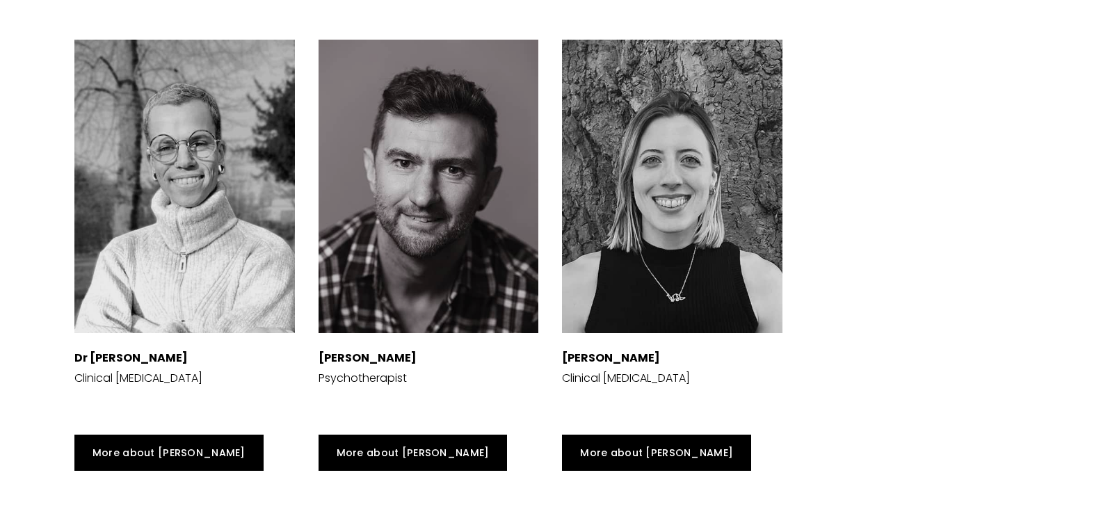
scroll to position [3787, 0]
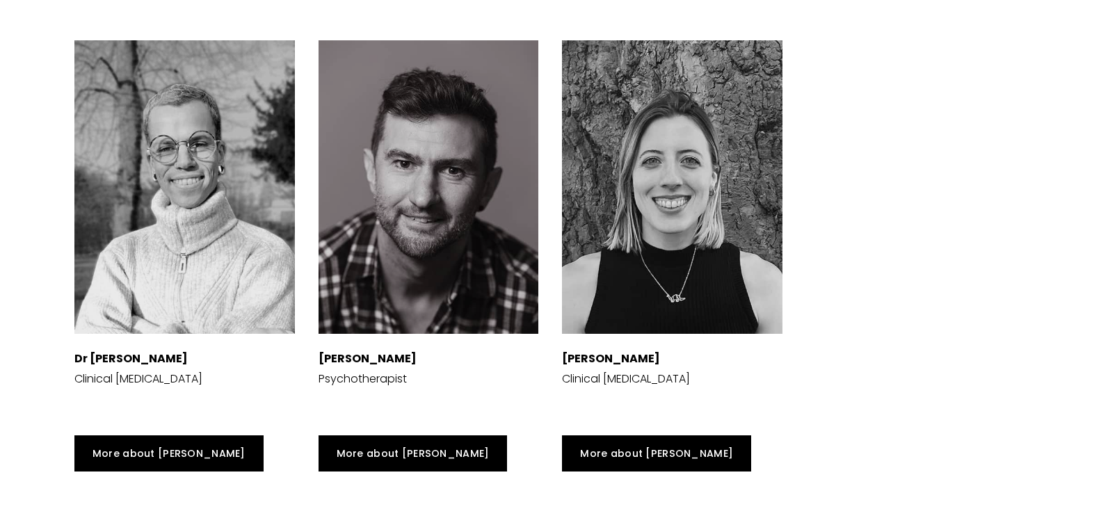
click at [662, 197] on div at bounding box center [672, 187] width 221 height 294
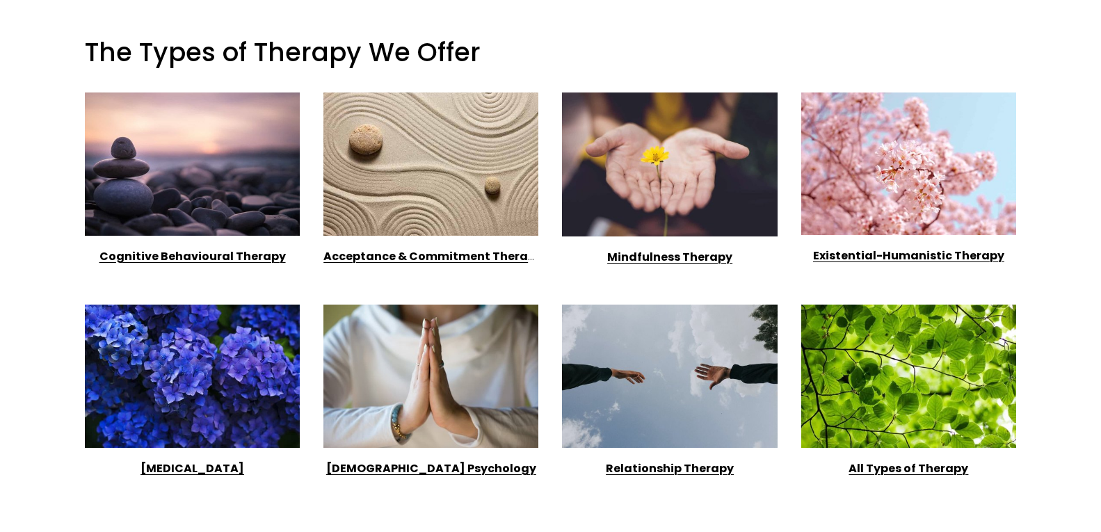
scroll to position [845, 0]
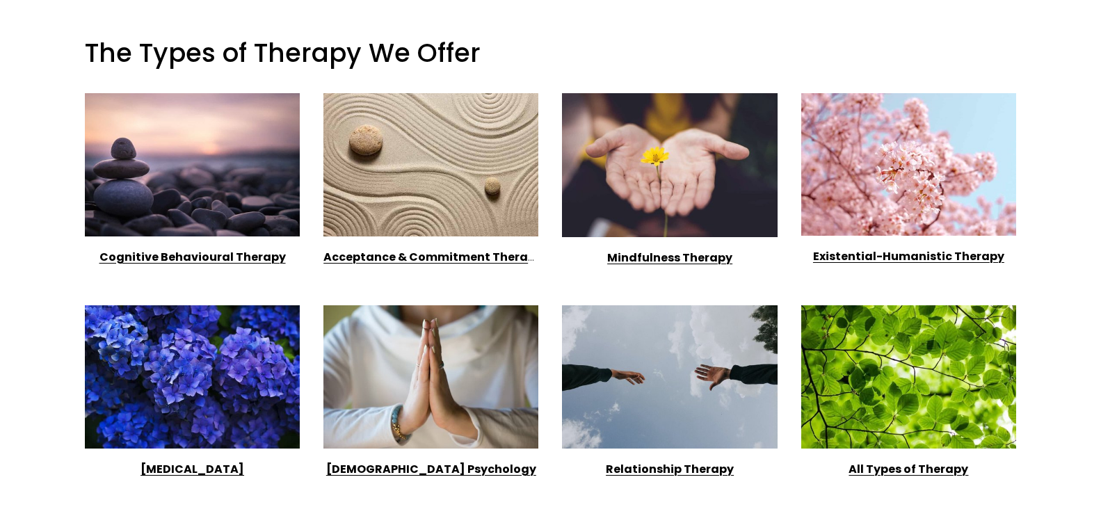
click at [479, 131] on div at bounding box center [430, 164] width 215 height 143
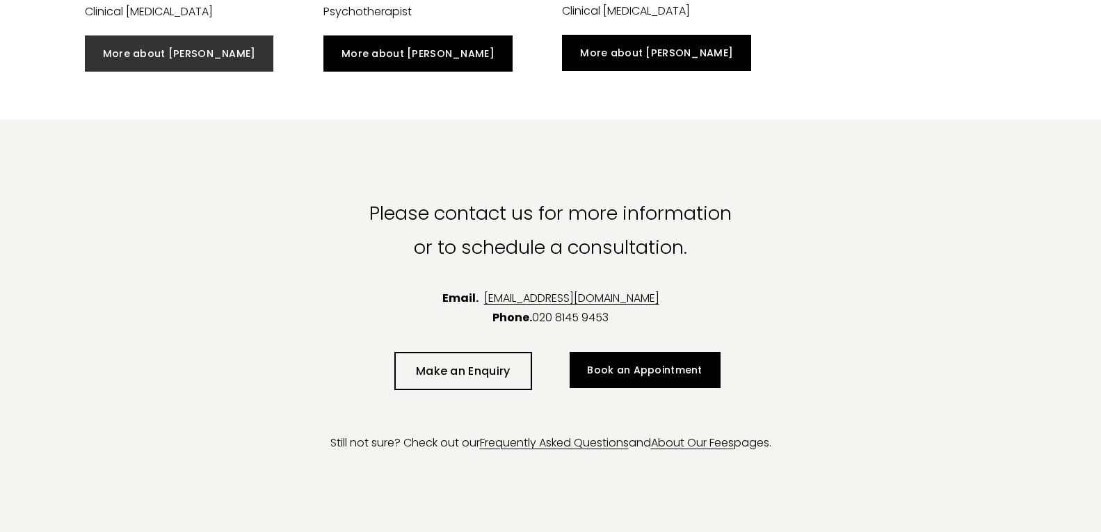
scroll to position [3386, 0]
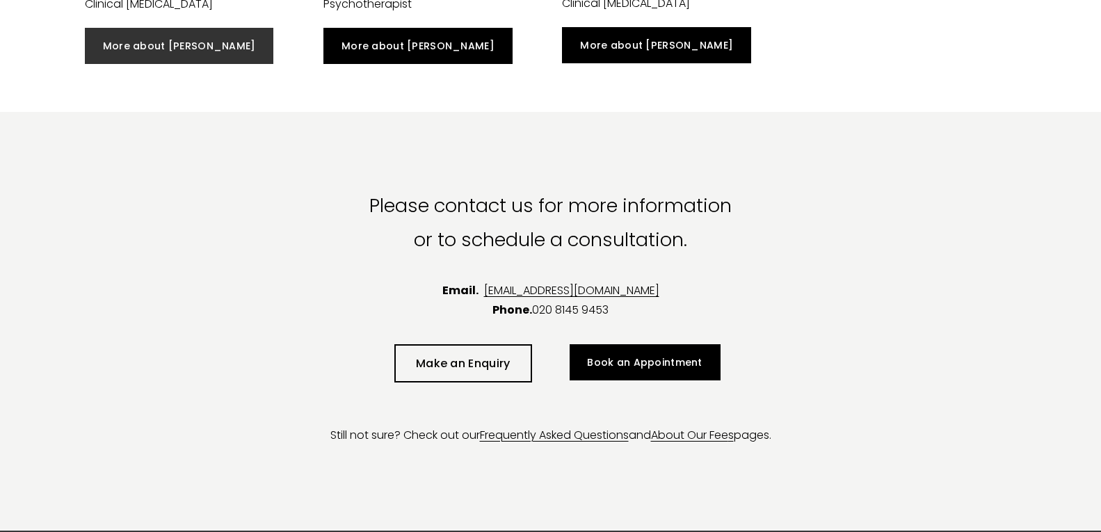
click at [141, 56] on link "More about [PERSON_NAME]" at bounding box center [179, 46] width 189 height 36
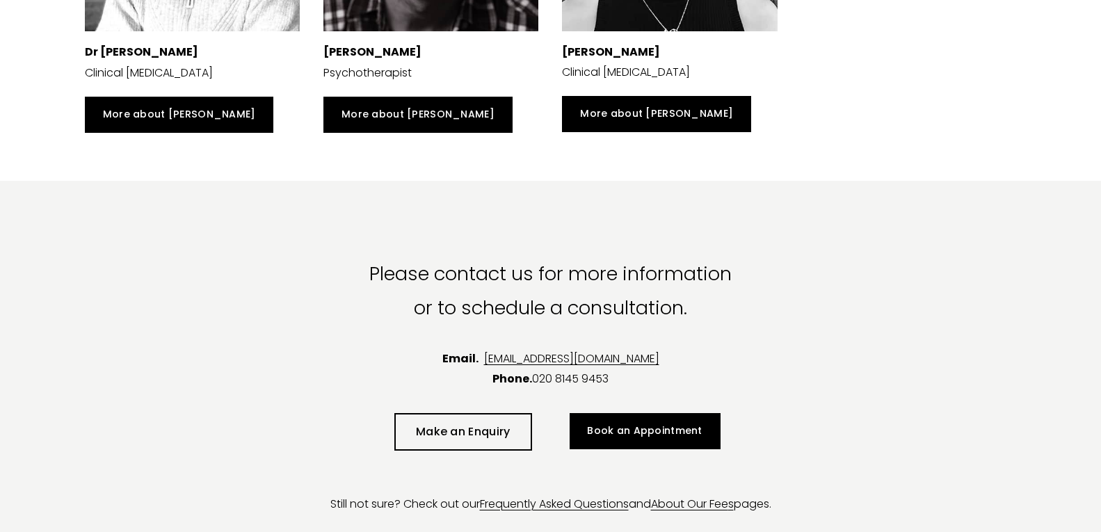
scroll to position [3370, 0]
